Goal: Obtain resource: Obtain resource

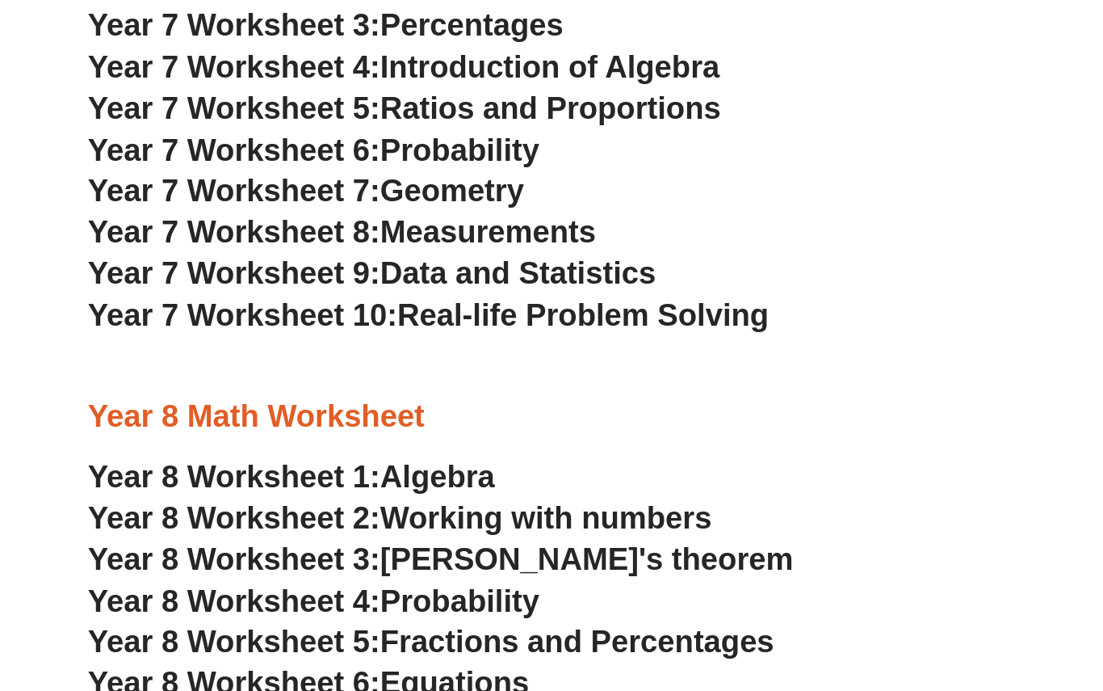
scroll to position [6905, 0]
